Goal: Find specific page/section: Find specific page/section

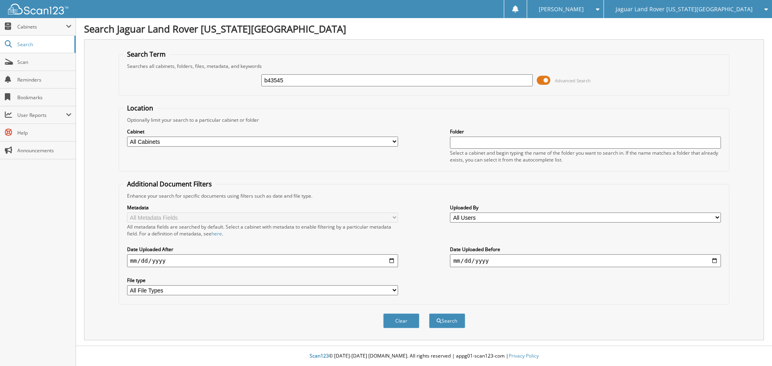
click at [399, 76] on input "b43545" at bounding box center [396, 80] width 271 height 12
type input "b43545"
click at [730, 7] on span "Jaguar Land Rover [US_STATE][GEOGRAPHIC_DATA]" at bounding box center [683, 9] width 137 height 5
click at [720, 29] on link "Red [PERSON_NAME] Cadillac & Collision Center" at bounding box center [688, 25] width 168 height 14
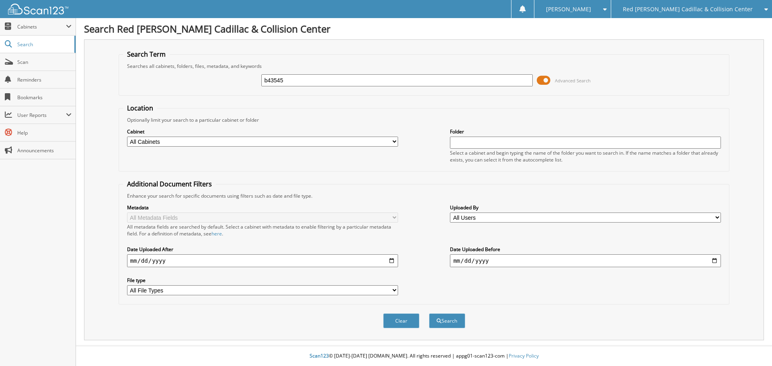
type input "b43545"
click at [429, 314] on button "Search" at bounding box center [447, 321] width 36 height 15
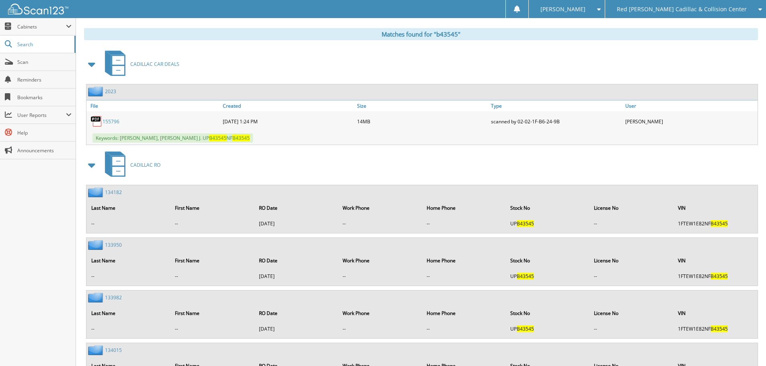
scroll to position [241, 0]
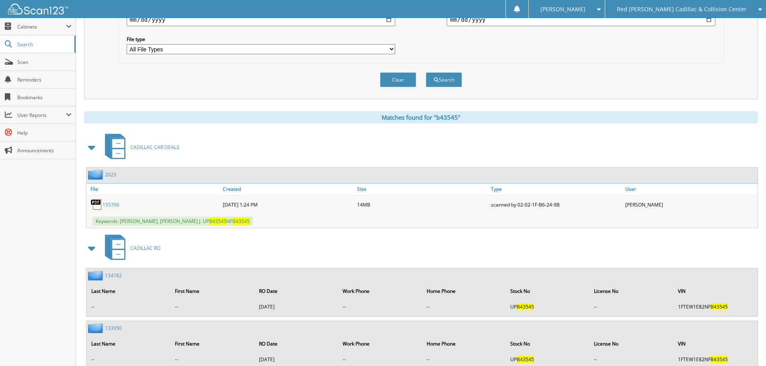
click at [119, 202] on div "155796" at bounding box center [153, 205] width 134 height 16
click at [117, 204] on link "155796" at bounding box center [110, 204] width 17 height 7
